Goal: Transaction & Acquisition: Purchase product/service

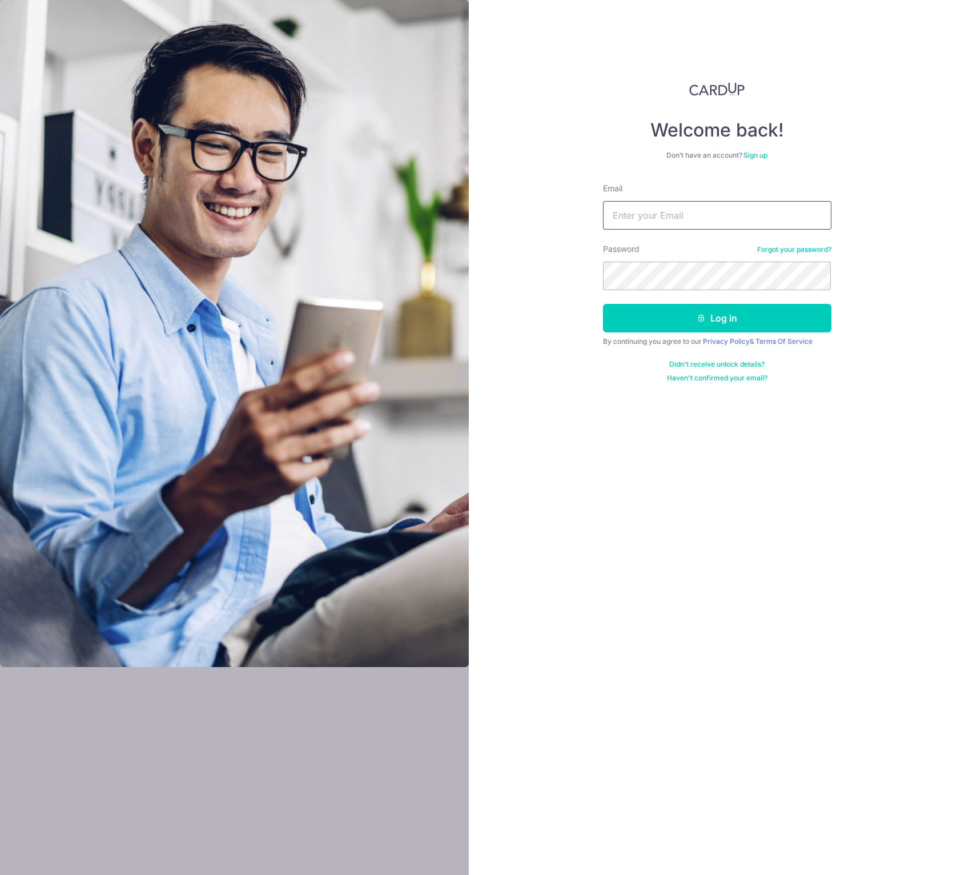
click at [698, 221] on input "Email" at bounding box center [717, 215] width 229 height 29
type input "[EMAIL_ADDRESS][DOMAIN_NAME]"
click at [731, 324] on button "Log in" at bounding box center [717, 318] width 229 height 29
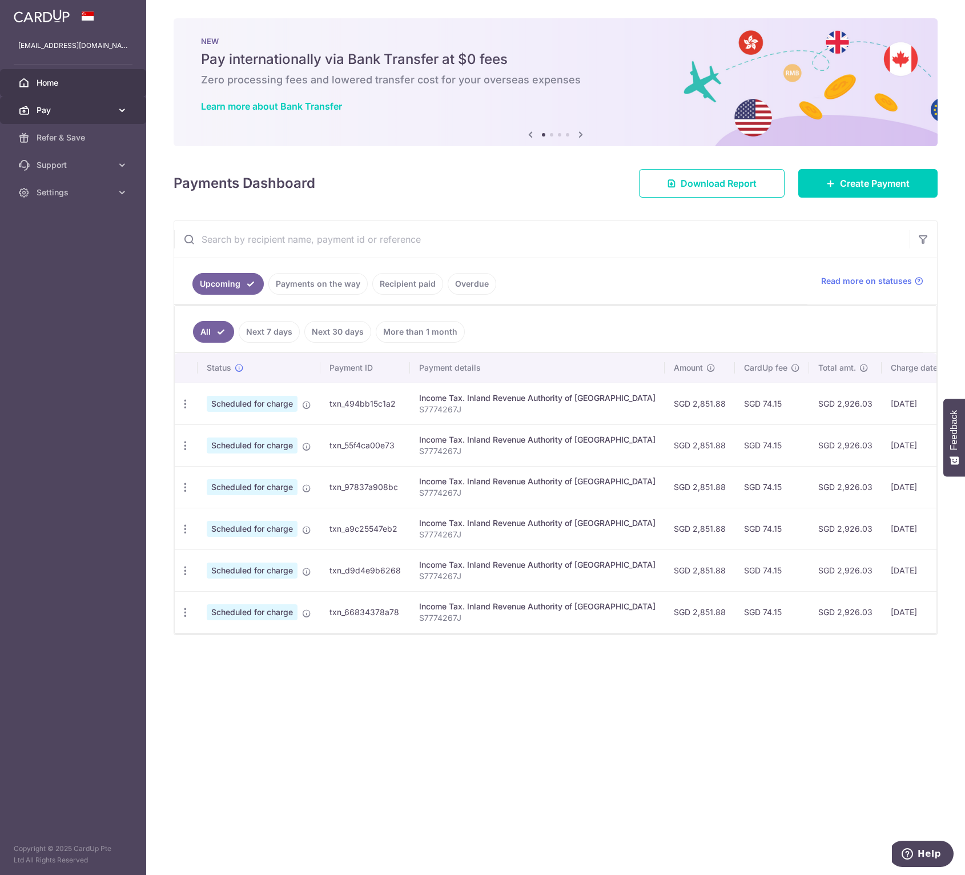
click at [94, 105] on span "Pay" at bounding box center [74, 110] width 75 height 11
click at [80, 140] on span "Payments" at bounding box center [74, 137] width 75 height 11
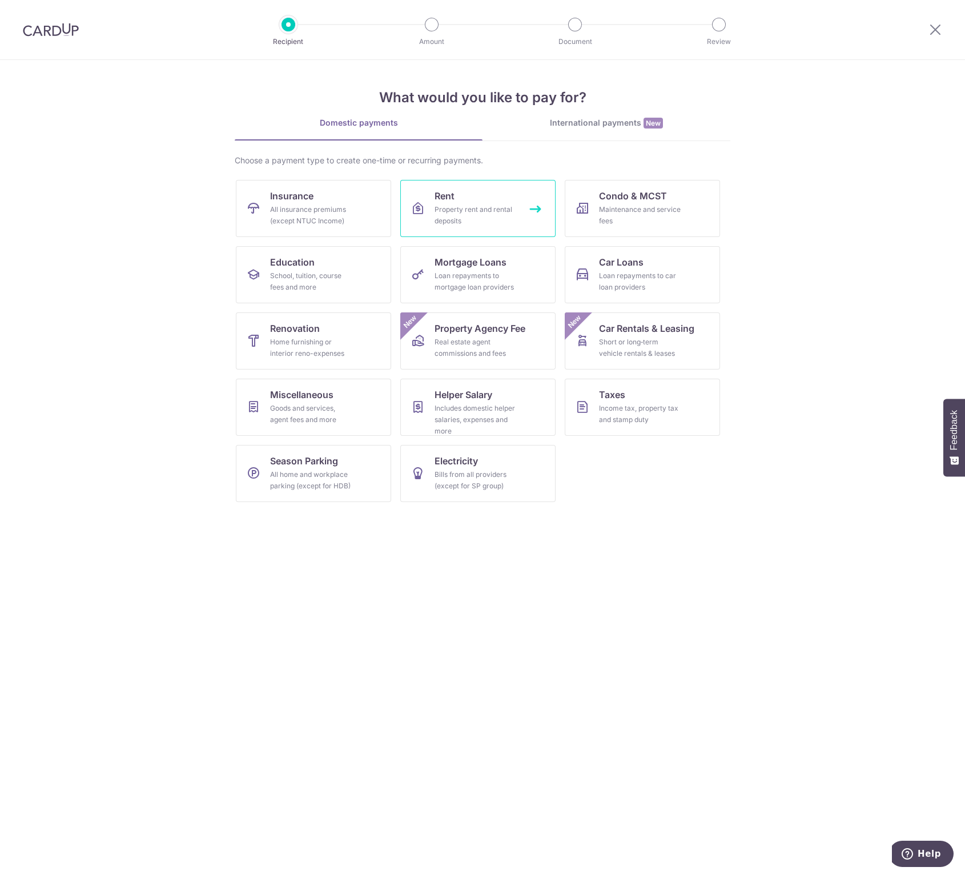
click at [481, 198] on link "Rent Property rent and rental deposits" at bounding box center [477, 208] width 155 height 57
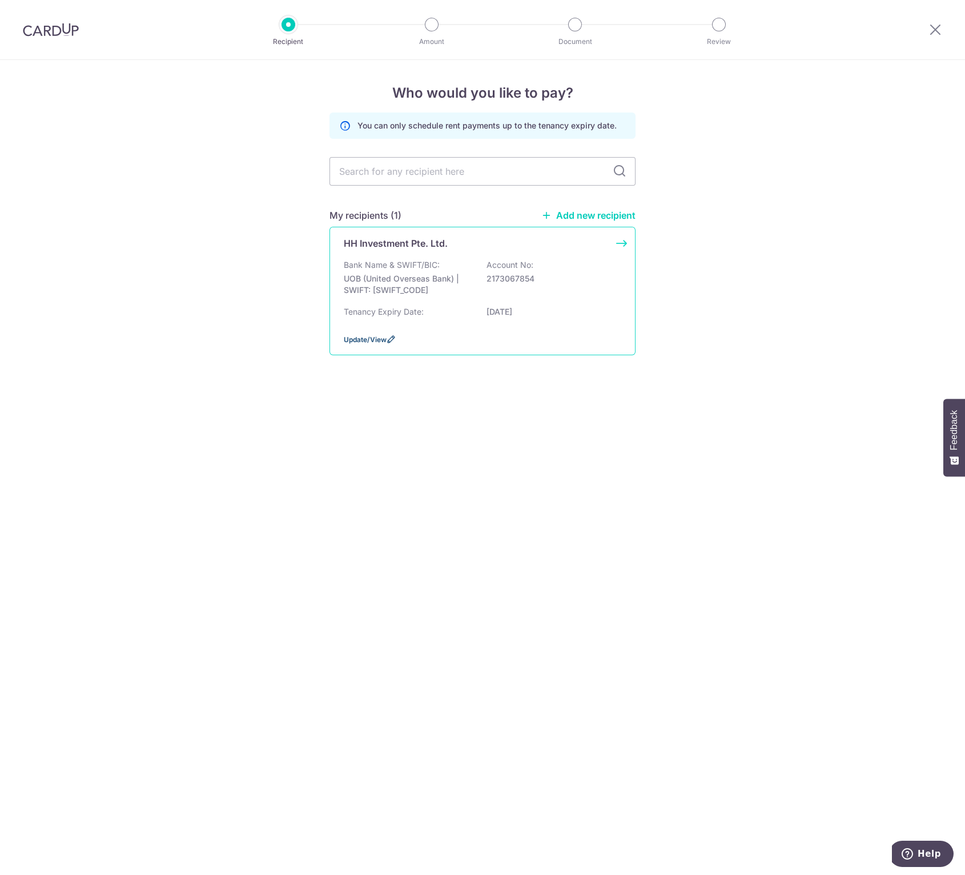
click at [379, 338] on span "Update/View" at bounding box center [365, 339] width 43 height 9
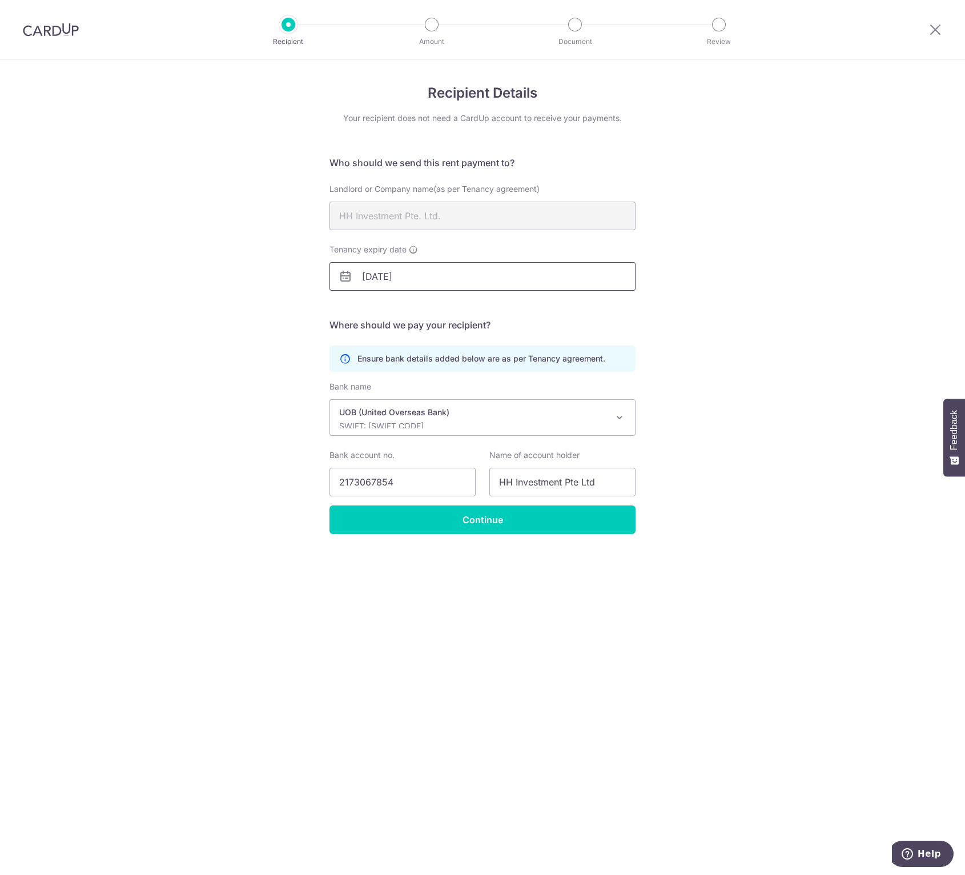
click at [453, 270] on input "02/05/2026" at bounding box center [483, 276] width 306 height 29
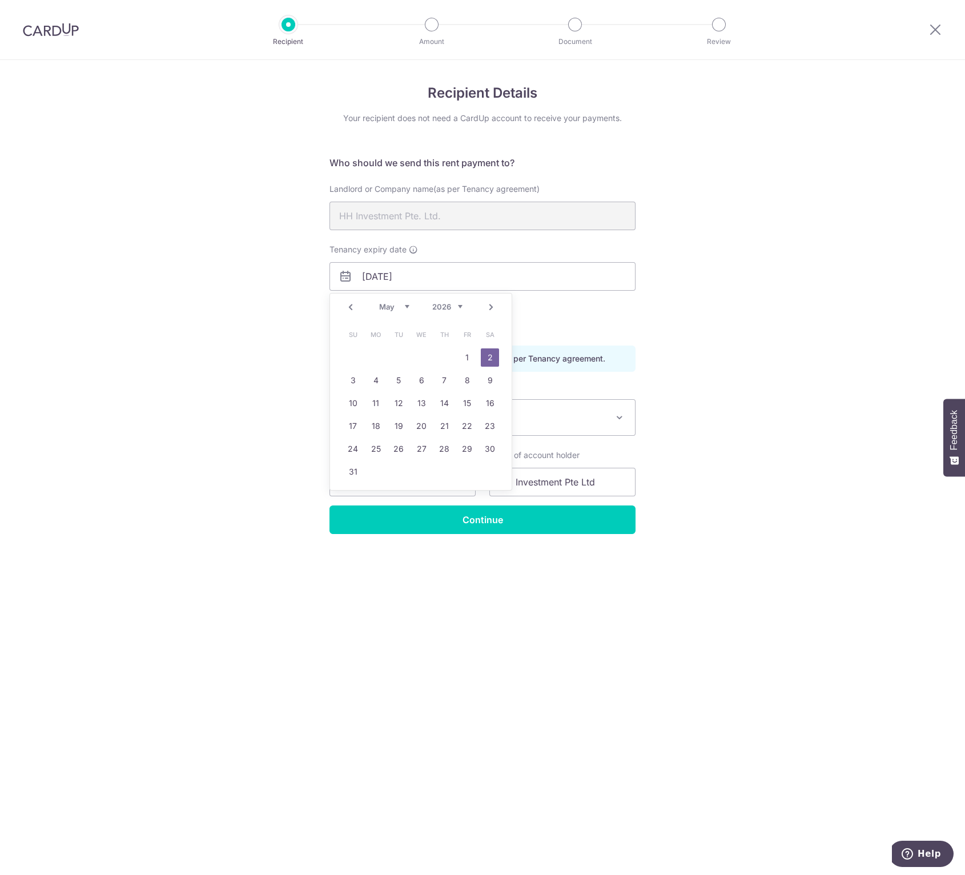
click at [777, 280] on div "Recipient Details Your recipient does not need a CardUp account to receive your…" at bounding box center [482, 467] width 965 height 815
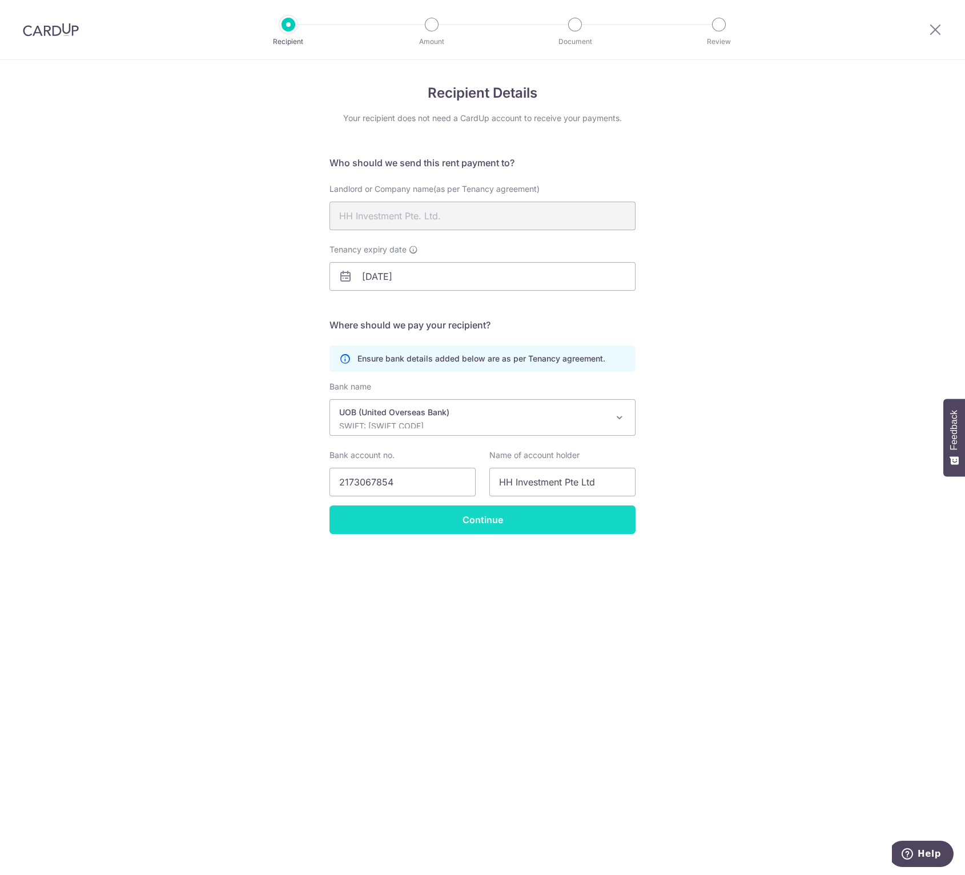
click at [496, 512] on input "Continue" at bounding box center [483, 520] width 306 height 29
